Goal: Check status

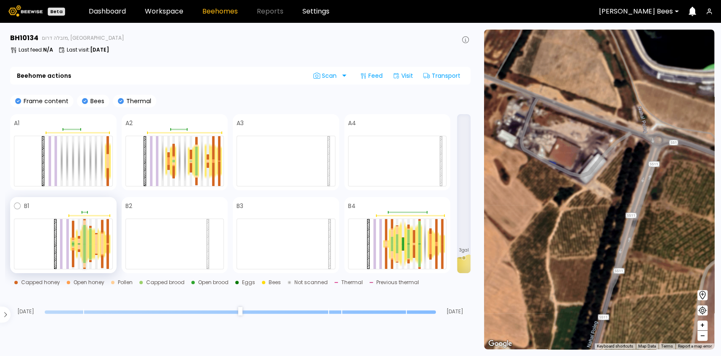
click at [84, 248] on div at bounding box center [84, 253] width 3 height 19
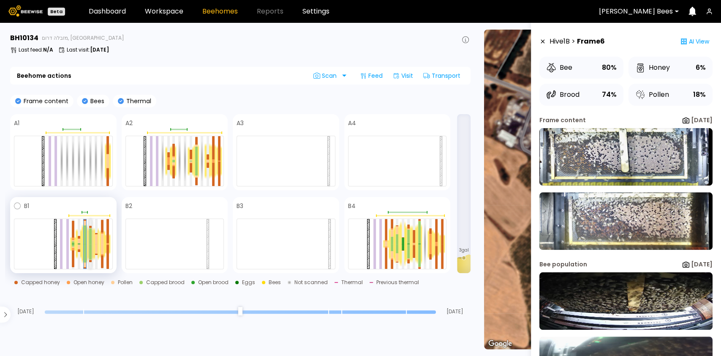
click at [90, 250] on div at bounding box center [90, 252] width 3 height 16
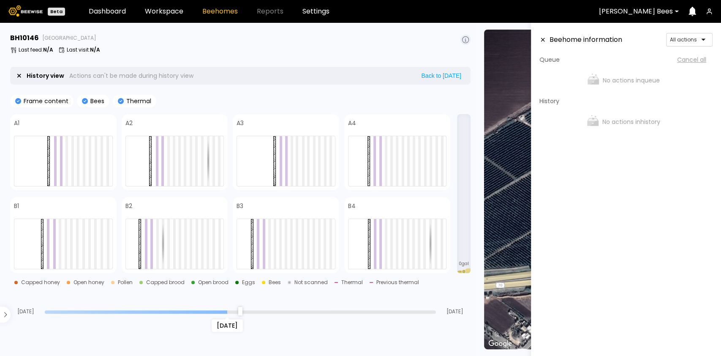
click at [222, 313] on input "range" at bounding box center [240, 311] width 391 height 3
click at [167, 310] on input "range" at bounding box center [240, 311] width 391 height 3
click at [115, 303] on div "Jul 13 Jul 22 Aug 12" at bounding box center [240, 302] width 460 height 23
click at [431, 73] on button "Back to [DATE]" at bounding box center [441, 76] width 45 height 8
type input "*"
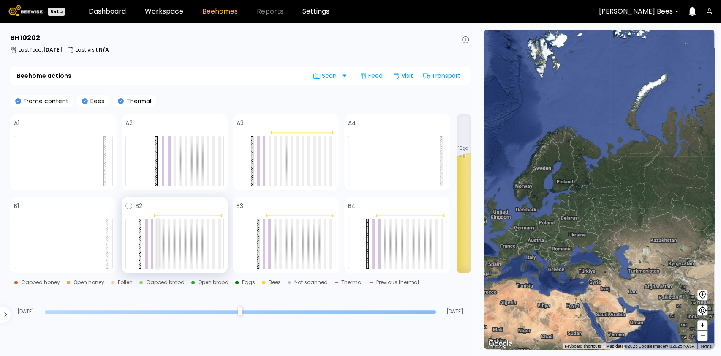
click at [157, 238] on div at bounding box center [158, 244] width 3 height 50
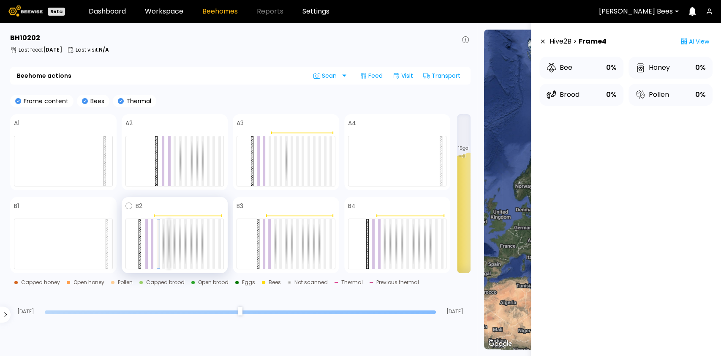
click at [168, 239] on div at bounding box center [169, 244] width 3 height 50
click at [180, 164] on div at bounding box center [180, 161] width 3 height 50
click at [285, 162] on div at bounding box center [286, 161] width 3 height 50
click at [274, 247] on div at bounding box center [275, 244] width 3 height 50
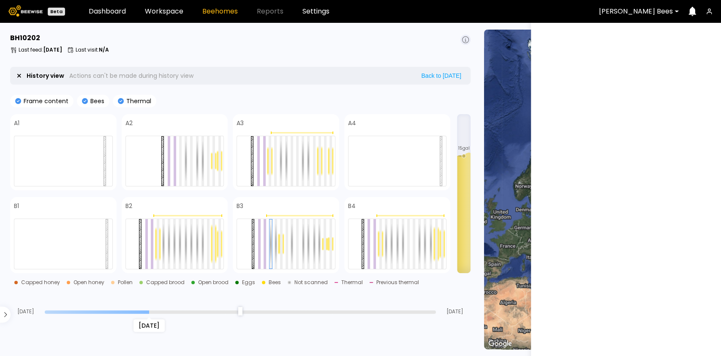
click at [148, 312] on input "range" at bounding box center [240, 311] width 391 height 3
click at [192, 311] on input "range" at bounding box center [240, 311] width 391 height 3
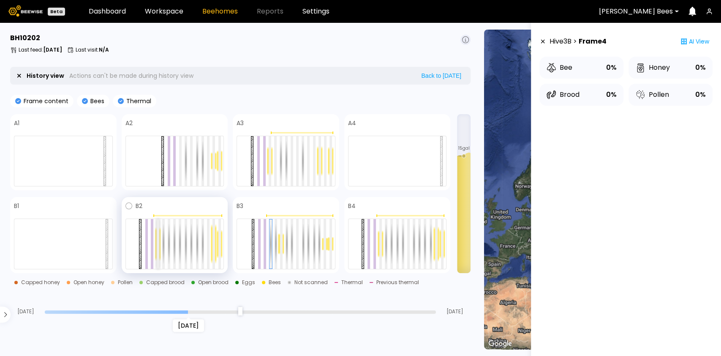
click at [158, 240] on div at bounding box center [158, 244] width 3 height 50
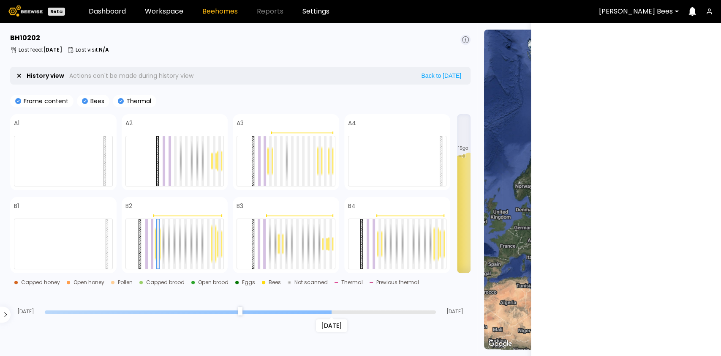
click at [337, 310] on input "range" at bounding box center [240, 311] width 391 height 3
click at [388, 311] on input "range" at bounding box center [240, 311] width 391 height 3
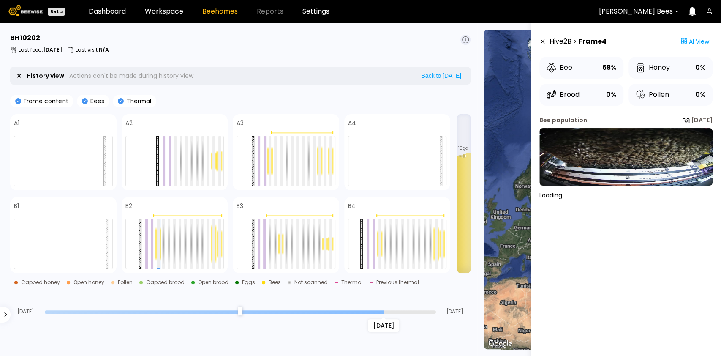
click at [435, 308] on div "Aug 08" at bounding box center [240, 311] width 391 height 6
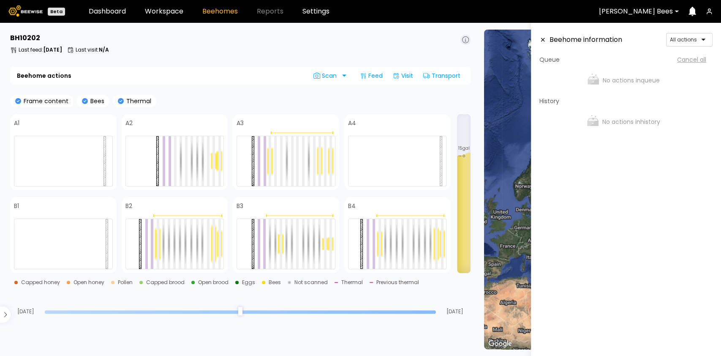
type input "*"
click at [434, 310] on input "range" at bounding box center [240, 311] width 391 height 3
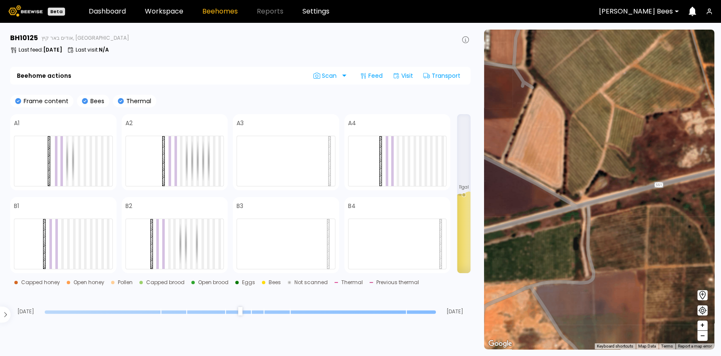
click at [178, 311] on input "range" at bounding box center [240, 311] width 391 height 3
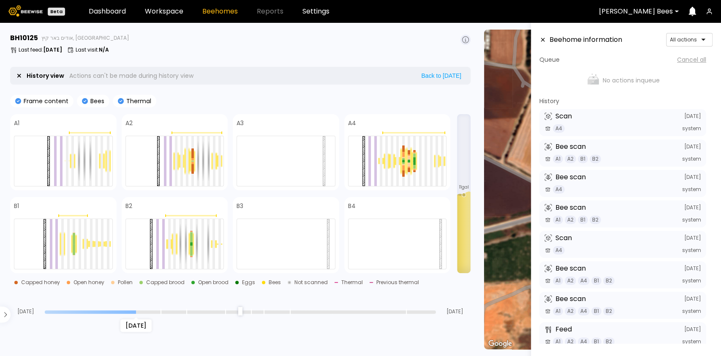
click at [138, 313] on input "range" at bounding box center [240, 311] width 391 height 3
click at [236, 308] on div "[DATE]" at bounding box center [240, 311] width 391 height 6
click at [237, 312] on input "range" at bounding box center [240, 311] width 391 height 3
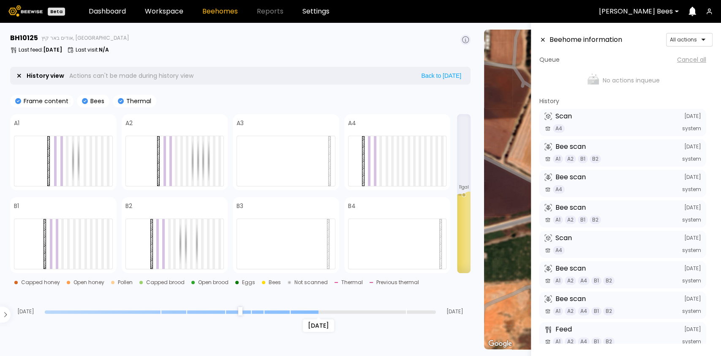
click at [312, 310] on input "range" at bounding box center [240, 311] width 391 height 3
click at [276, 313] on input "range" at bounding box center [240, 311] width 391 height 3
click at [247, 313] on div "[DATE]" at bounding box center [240, 311] width 391 height 6
click at [239, 308] on div "[DATE]" at bounding box center [240, 311] width 391 height 6
drag, startPoint x: 214, startPoint y: 308, endPoint x: 210, endPoint y: 308, distance: 4.2
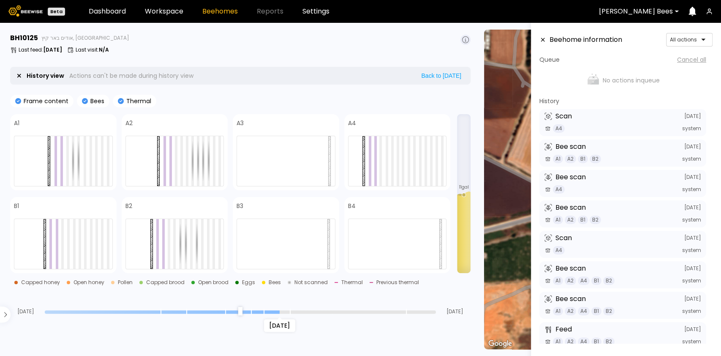
click at [214, 308] on div "[DATE] [DATE] [DATE]" at bounding box center [240, 302] width 460 height 23
click at [207, 308] on div "[DATE]" at bounding box center [240, 311] width 391 height 6
click at [204, 311] on input "range" at bounding box center [240, 311] width 391 height 3
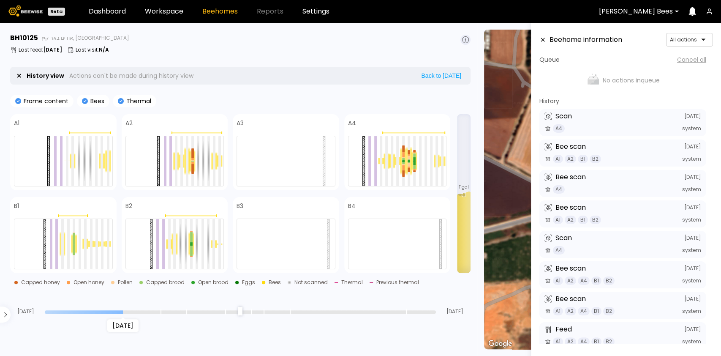
type input "**"
click at [122, 310] on input "range" at bounding box center [240, 311] width 391 height 3
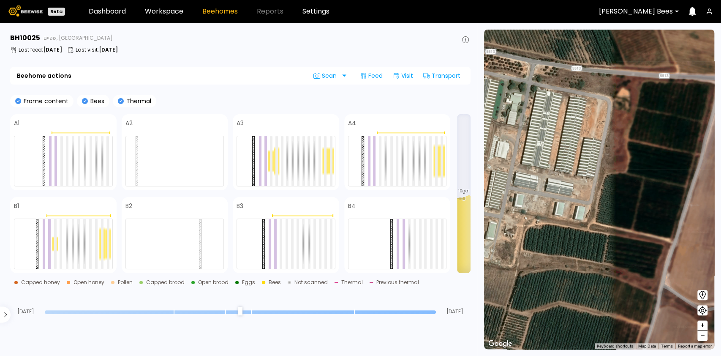
click at [257, 309] on div at bounding box center [240, 311] width 391 height 6
click at [285, 311] on input "range" at bounding box center [240, 311] width 391 height 3
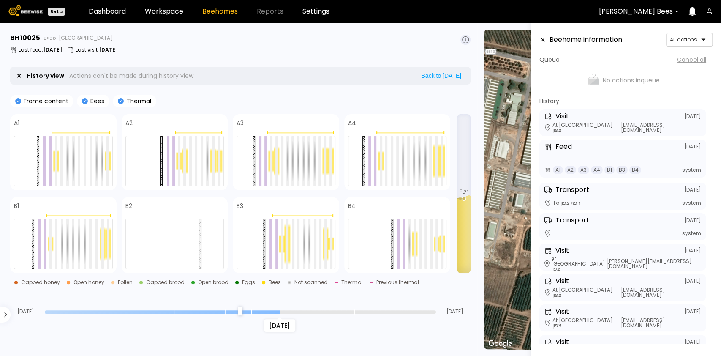
click at [152, 309] on div "[DATE]" at bounding box center [240, 311] width 391 height 6
click at [122, 310] on input "range" at bounding box center [240, 311] width 391 height 3
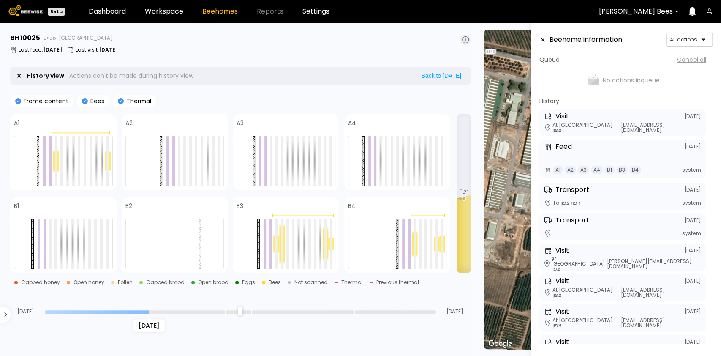
click at [149, 313] on input "range" at bounding box center [240, 311] width 391 height 3
click at [279, 308] on div "Jul 21" at bounding box center [240, 311] width 391 height 6
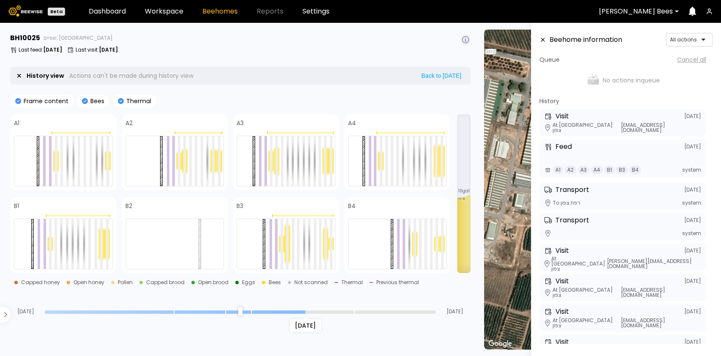
type input "**"
click at [311, 311] on input "range" at bounding box center [240, 311] width 391 height 3
